Goal: Information Seeking & Learning: Learn about a topic

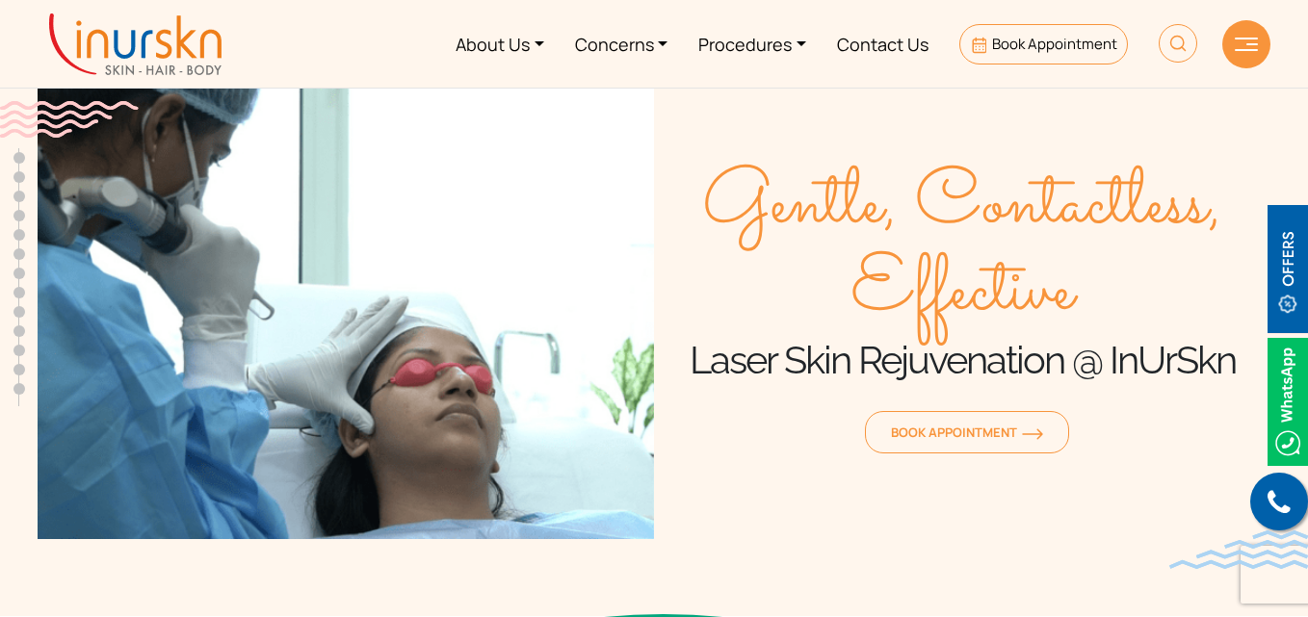
scroll to position [811, 0]
click at [755, 58] on link "Procedures" at bounding box center [752, 44] width 139 height 72
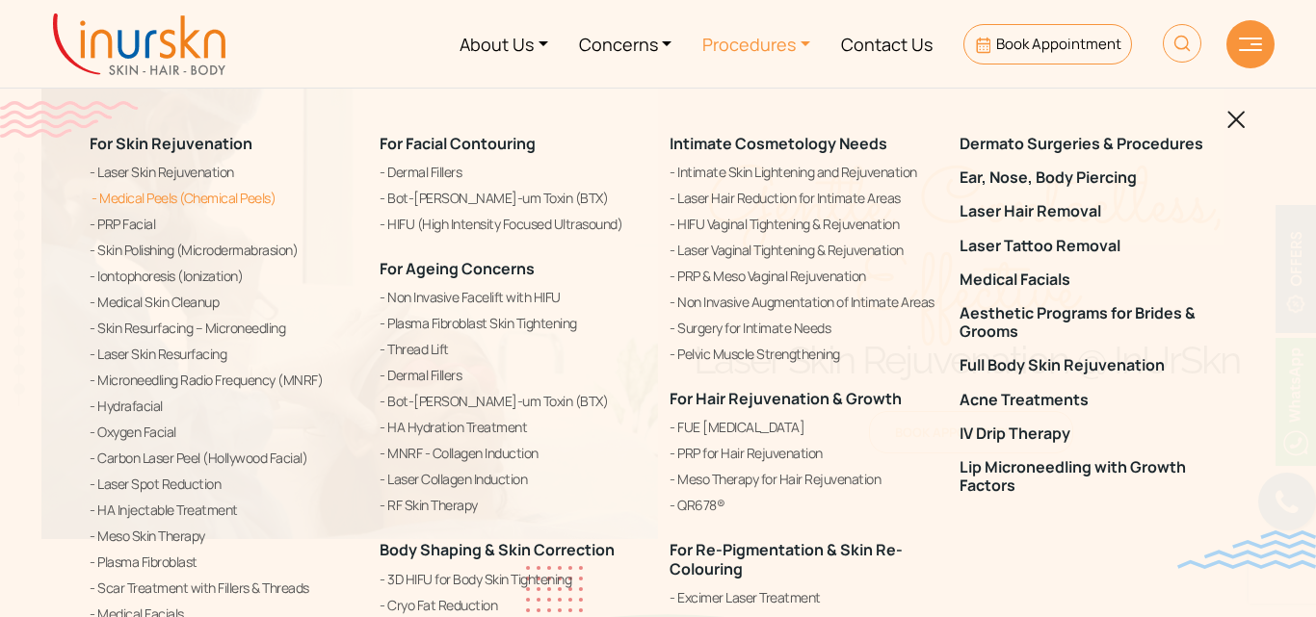
click at [210, 198] on link "Medical Peels (Chemical Peels)" at bounding box center [223, 198] width 267 height 23
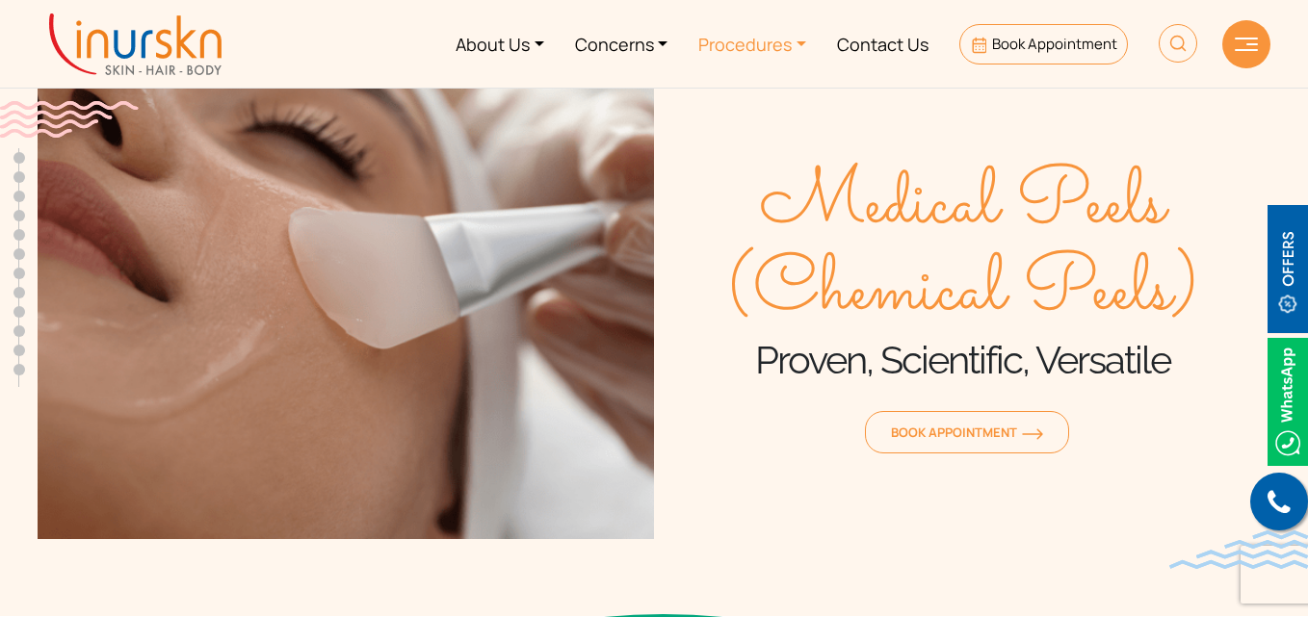
click at [761, 44] on link "Procedures" at bounding box center [752, 44] width 139 height 72
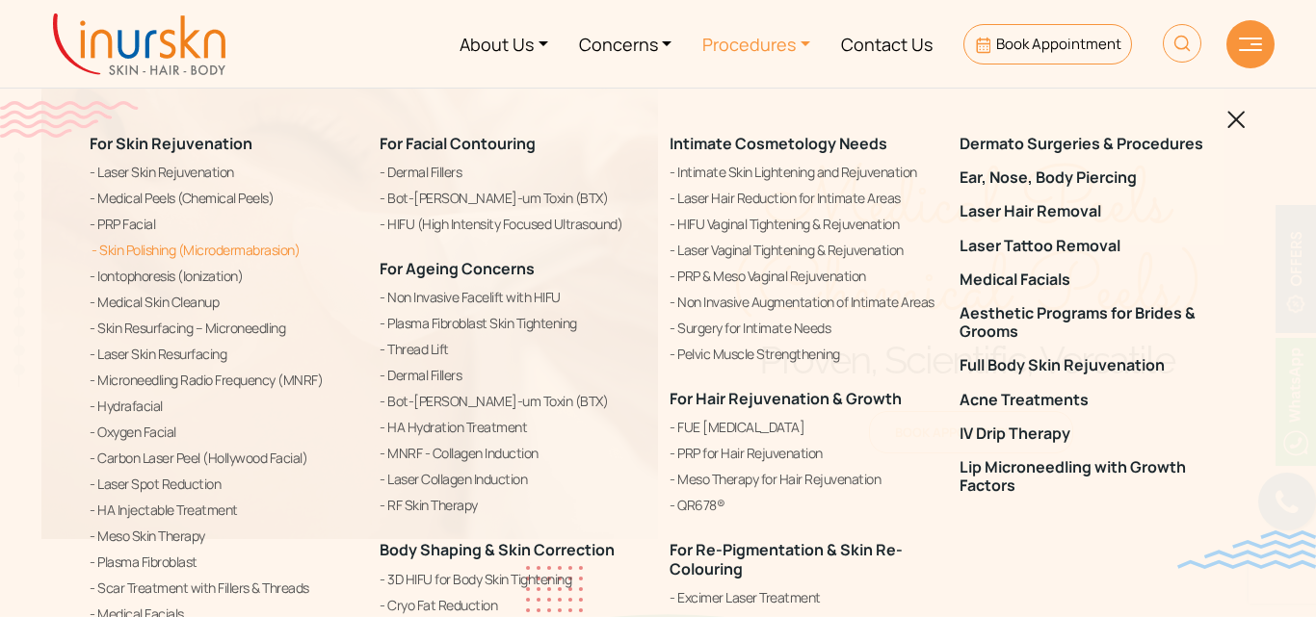
click at [144, 246] on link "Skin Polishing (Microdermabrasion)" at bounding box center [223, 250] width 267 height 23
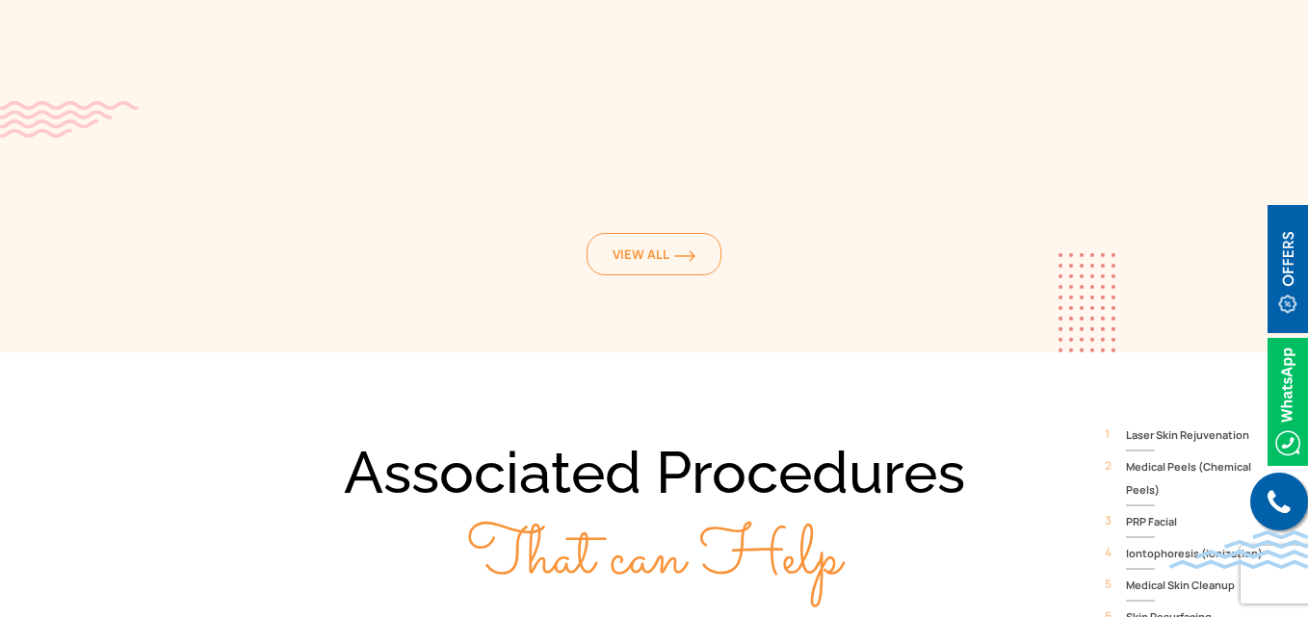
scroll to position [12582, 0]
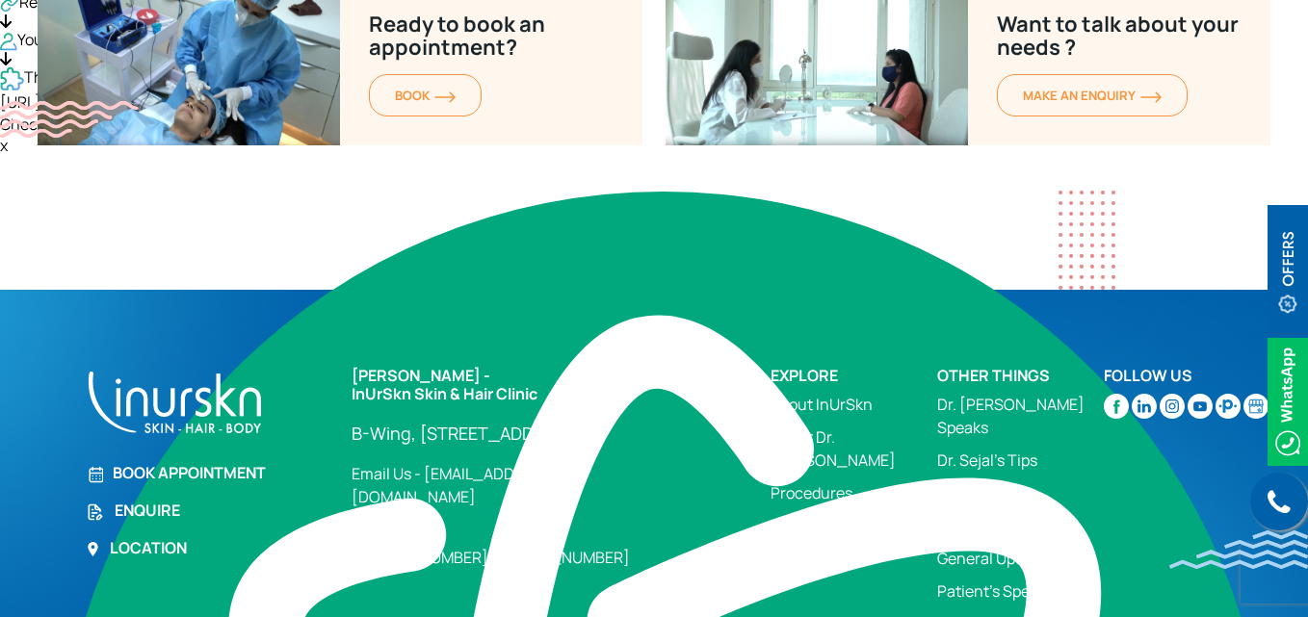
drag, startPoint x: 351, startPoint y: 289, endPoint x: 550, endPoint y: 310, distance: 200.5
type textarea "[PERSON_NAME] - InUrSkn Skin & Hair Clinic"
click at [550, 367] on div "[PERSON_NAME] - InUrSkn Skin & Hair Clinic [GEOGRAPHIC_DATA][STREET_ADDRESS] Lo…" at bounding box center [549, 490] width 419 height 246
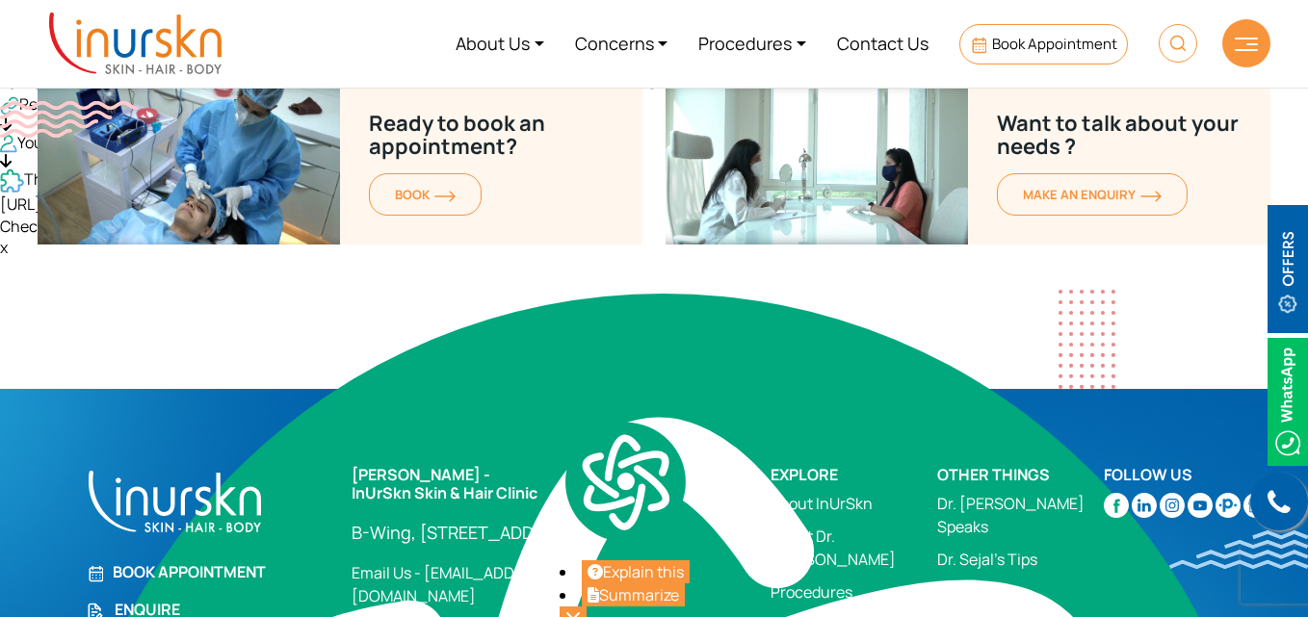
scroll to position [12526, 0]
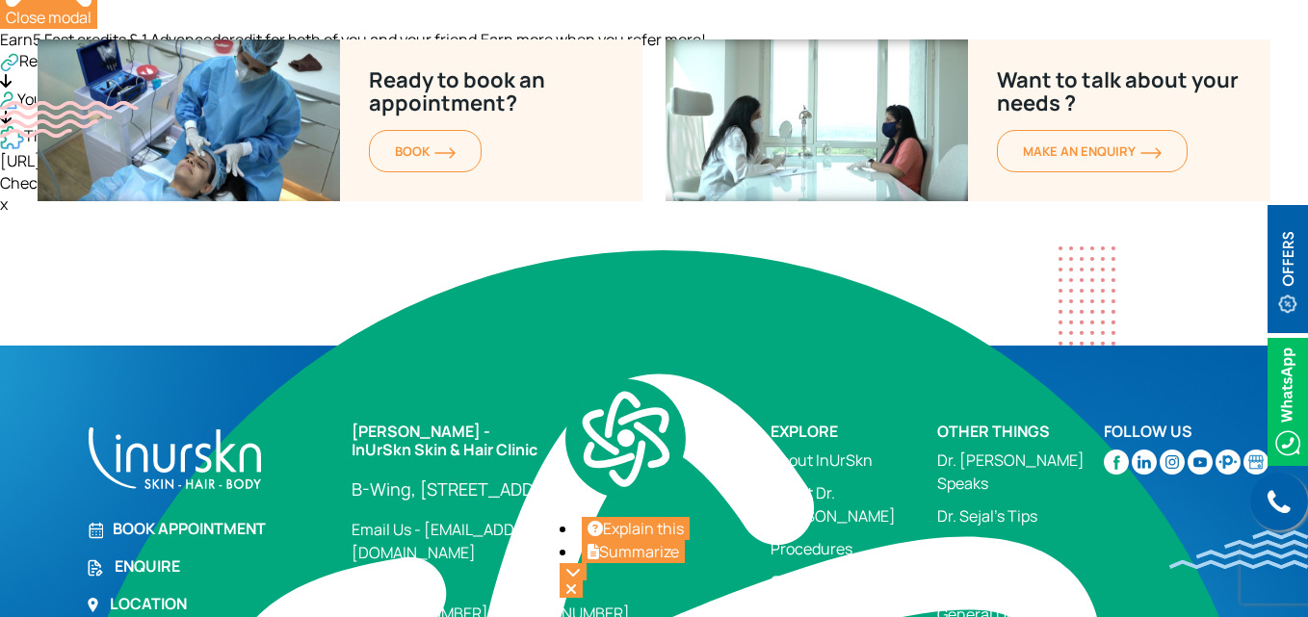
click at [771, 245] on section "Ready to book an appointment? BOOK Want to talk about your needs ? MAKE AN enqu…" at bounding box center [654, 192] width 1308 height 306
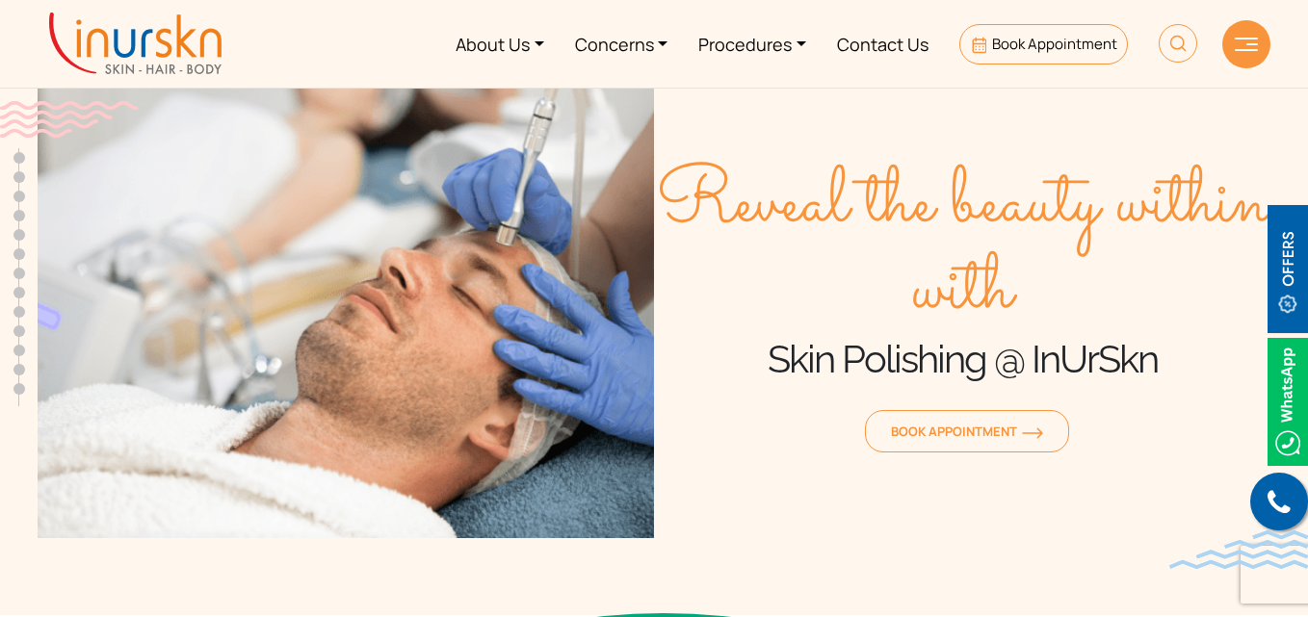
scroll to position [0, 0]
